Goal: Task Accomplishment & Management: Use online tool/utility

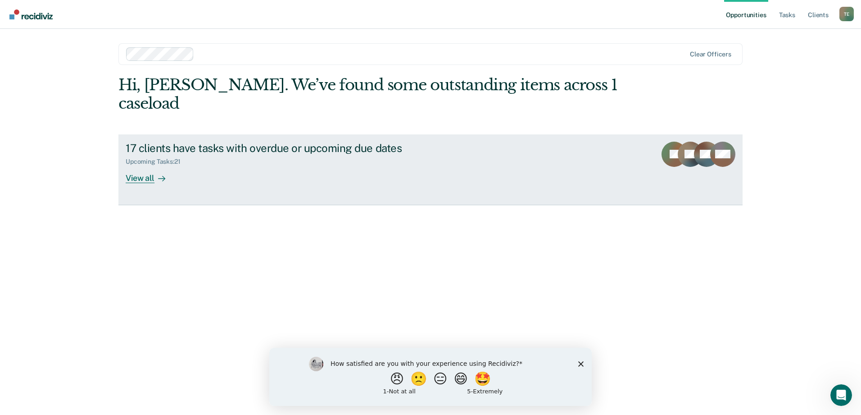
click at [140, 165] on div "View all" at bounding box center [151, 174] width 50 height 18
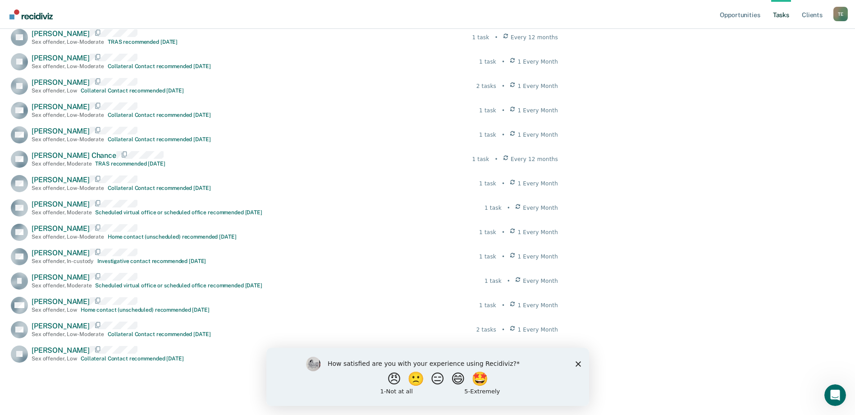
scroll to position [311, 0]
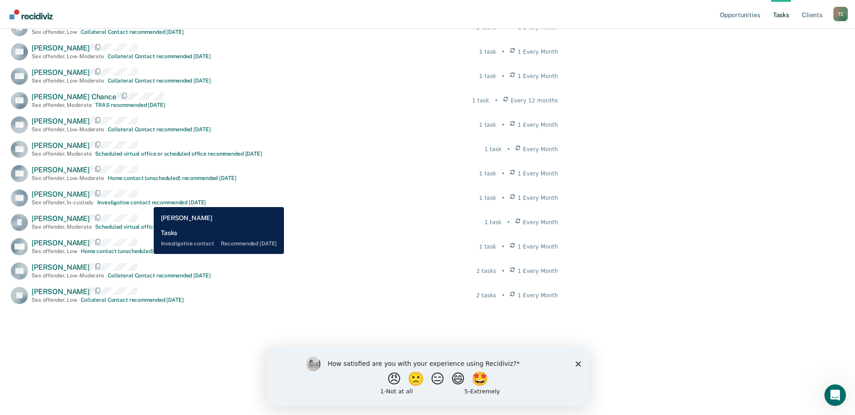
click at [147, 200] on div "Investigative contact recommended [DATE]" at bounding box center [151, 202] width 109 height 6
